Goal: Task Accomplishment & Management: Use online tool/utility

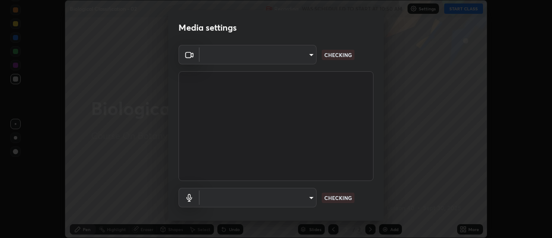
scroll to position [45, 0]
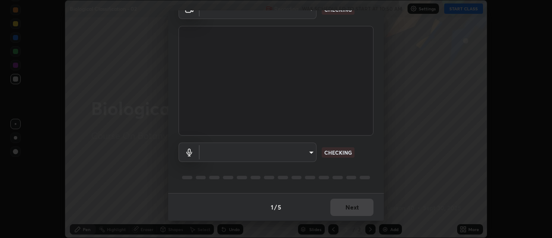
type input "985e4b1f72fc3b9494b48cef3b79fe3b682f9ae0bb15c20acfe574fe2aaad349"
type input "43e4aca742f9233188ca9c86760f2c266500901f205967e4990b21238306e05c"
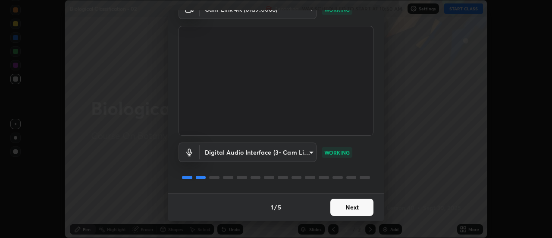
click at [351, 214] on button "Next" at bounding box center [352, 207] width 43 height 17
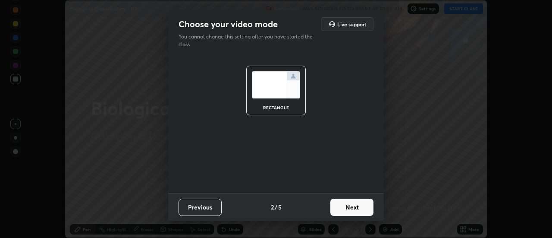
click at [355, 211] on button "Next" at bounding box center [352, 207] width 43 height 17
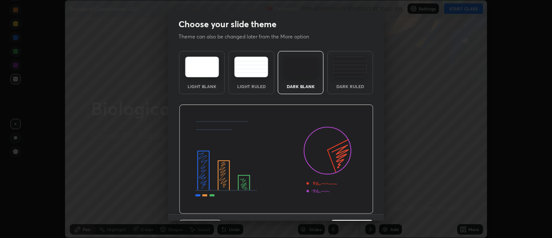
scroll to position [21, 0]
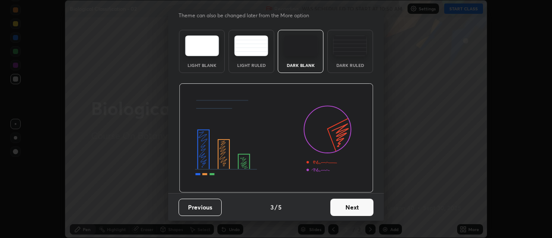
click at [355, 211] on button "Next" at bounding box center [352, 207] width 43 height 17
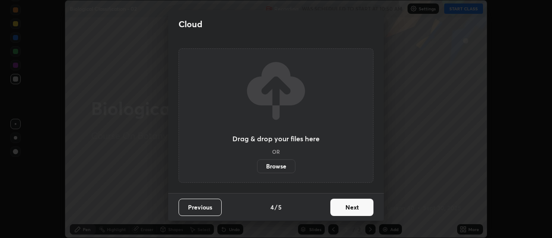
scroll to position [0, 0]
click at [358, 209] on button "Next" at bounding box center [352, 207] width 43 height 17
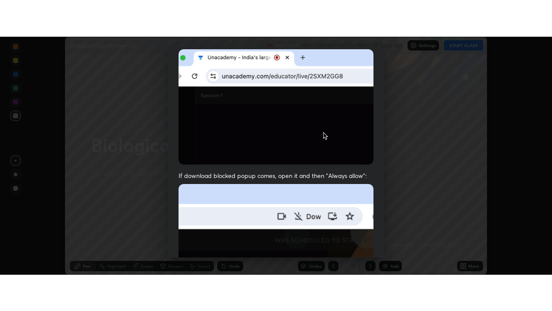
scroll to position [221, 0]
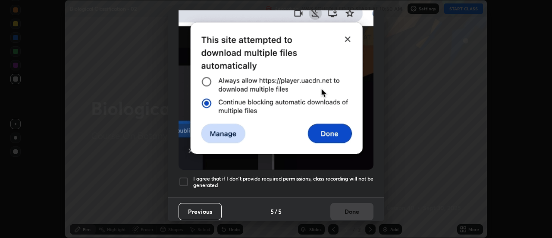
click at [352, 175] on h5 "I agree that if I don't provide required permissions, class recording will not …" at bounding box center [283, 181] width 180 height 13
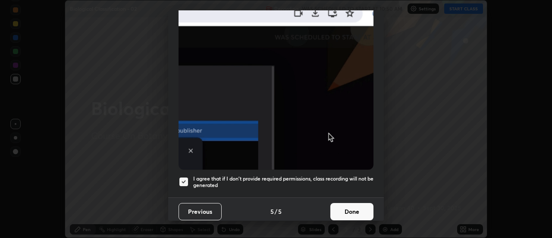
click at [360, 205] on button "Done" at bounding box center [352, 211] width 43 height 17
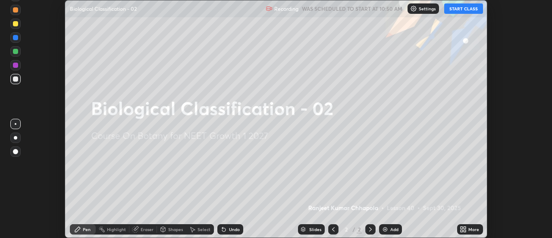
click at [465, 230] on icon at bounding box center [465, 231] width 2 height 2
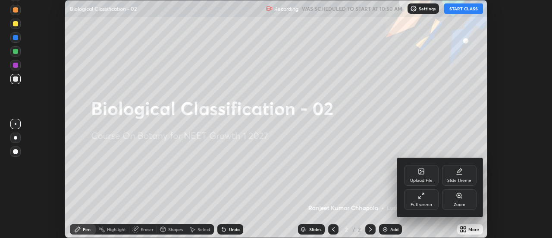
click at [430, 202] on div "Full screen" at bounding box center [422, 204] width 22 height 4
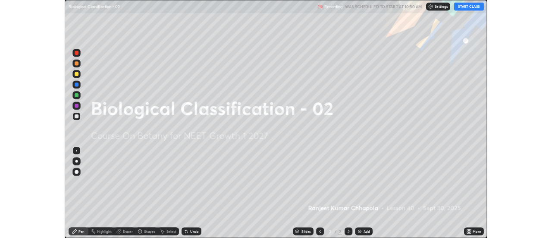
scroll to position [311, 552]
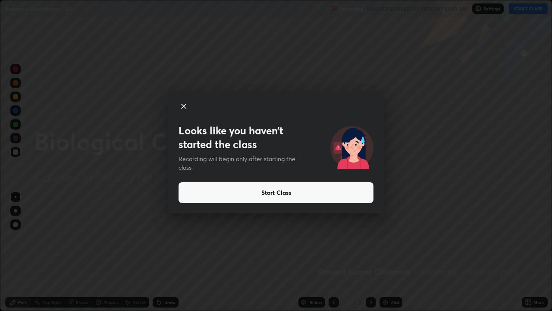
click at [352, 191] on button "Start Class" at bounding box center [276, 192] width 195 height 21
click at [347, 191] on button "Start Class" at bounding box center [276, 192] width 195 height 21
click at [334, 198] on button "Start Class" at bounding box center [276, 192] width 195 height 21
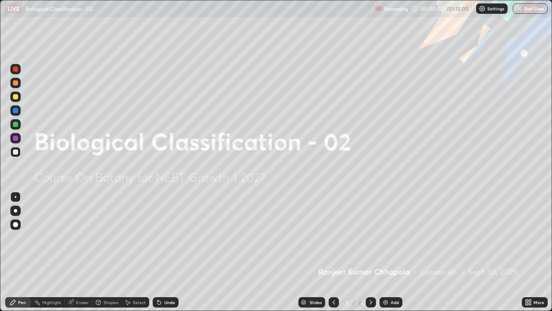
click at [530, 237] on icon at bounding box center [530, 304] width 2 height 2
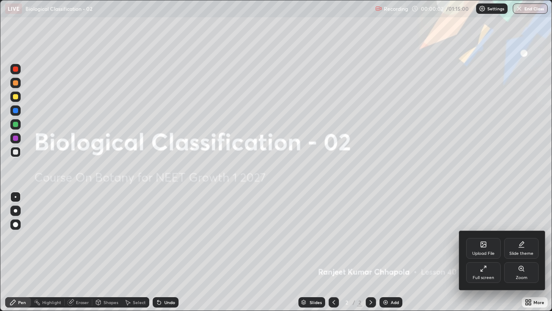
click at [485, 237] on div "Upload File" at bounding box center [483, 248] width 35 height 21
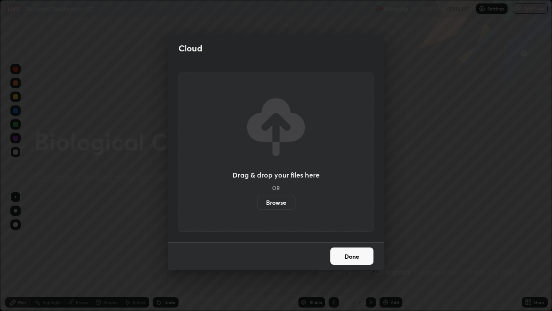
click at [285, 203] on label "Browse" at bounding box center [276, 202] width 38 height 14
click at [257, 203] on input "Browse" at bounding box center [257, 202] width 0 height 14
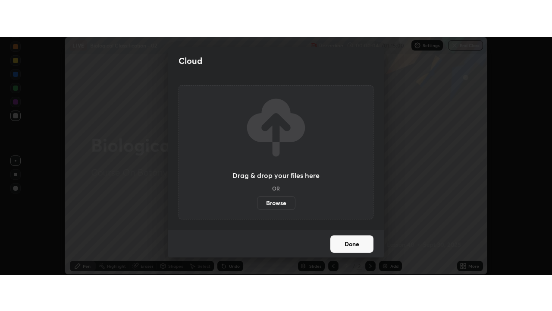
scroll to position [42917, 42602]
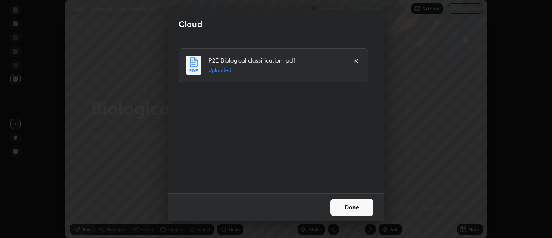
click at [347, 207] on button "Done" at bounding box center [352, 207] width 43 height 17
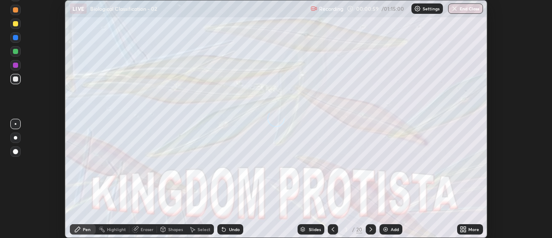
click at [465, 227] on icon at bounding box center [465, 228] width 2 height 2
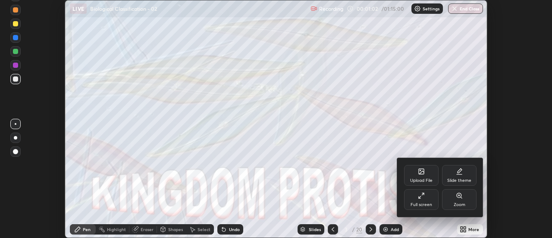
click at [427, 202] on div "Full screen" at bounding box center [421, 199] width 35 height 21
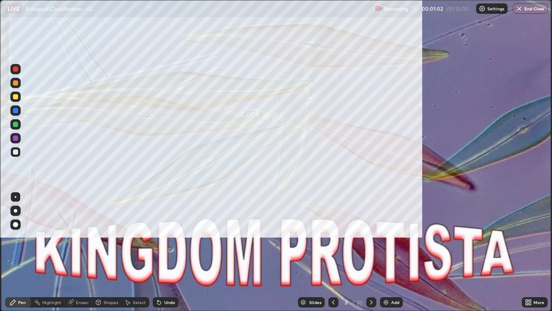
scroll to position [311, 552]
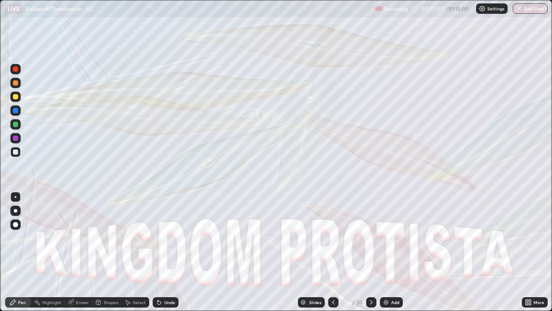
click at [370, 237] on icon at bounding box center [371, 302] width 7 height 7
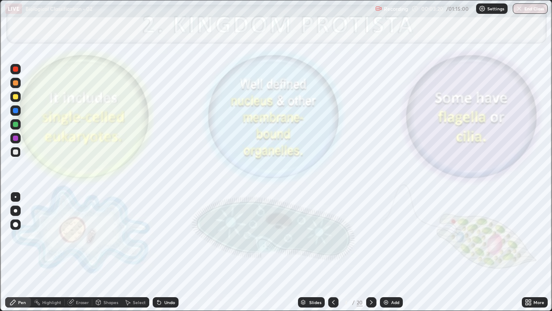
click at [47, 237] on div "Highlight" at bounding box center [51, 302] width 19 height 4
click at [16, 139] on div at bounding box center [15, 138] width 5 height 5
click at [369, 237] on icon at bounding box center [371, 302] width 7 height 7
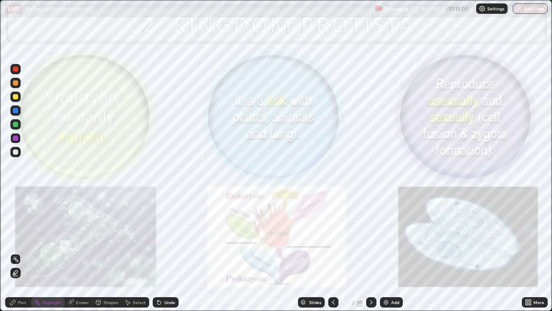
click at [22, 237] on div "Pen" at bounding box center [22, 302] width 8 height 4
click at [370, 237] on icon at bounding box center [371, 302] width 3 height 4
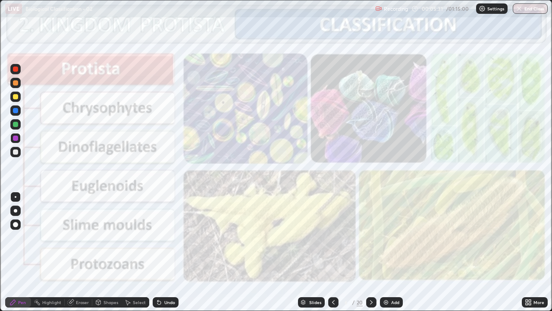
click at [41, 237] on div "Highlight" at bounding box center [48, 302] width 34 height 10
click at [372, 237] on icon at bounding box center [371, 302] width 7 height 7
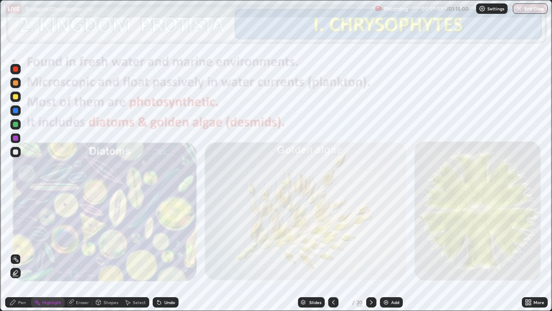
click at [372, 237] on icon at bounding box center [371, 302] width 7 height 7
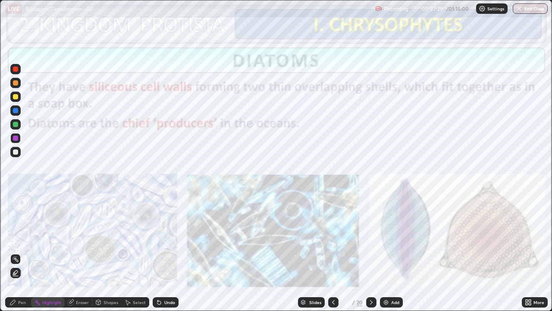
click at [16, 136] on div at bounding box center [15, 138] width 5 height 5
click at [13, 237] on icon at bounding box center [12, 301] width 5 height 5
click at [14, 210] on div at bounding box center [15, 210] width 3 height 3
click at [369, 237] on div at bounding box center [371, 302] width 10 height 10
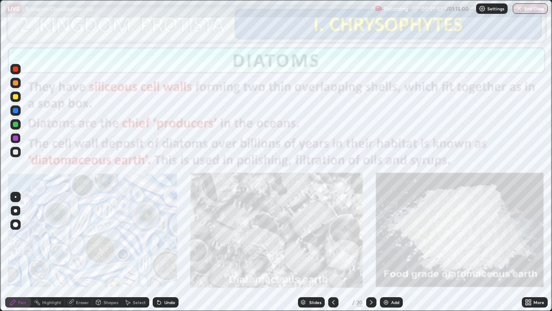
click at [47, 237] on div "Highlight" at bounding box center [48, 302] width 34 height 10
click at [371, 237] on icon at bounding box center [371, 302] width 7 height 7
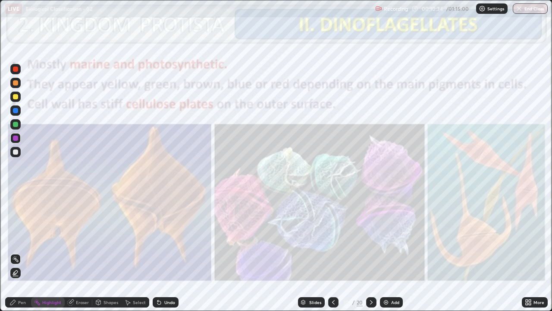
click at [333, 237] on icon at bounding box center [333, 302] width 7 height 7
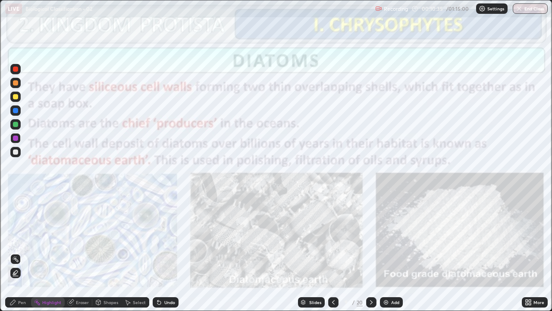
click at [367, 237] on div at bounding box center [371, 302] width 10 height 10
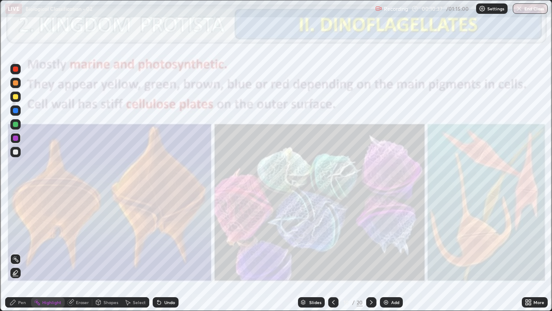
click at [371, 237] on icon at bounding box center [371, 302] width 3 height 4
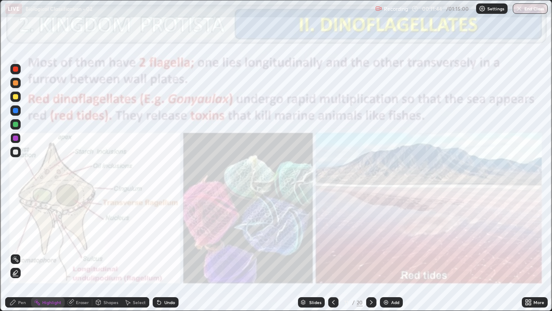
click at [371, 237] on icon at bounding box center [371, 302] width 7 height 7
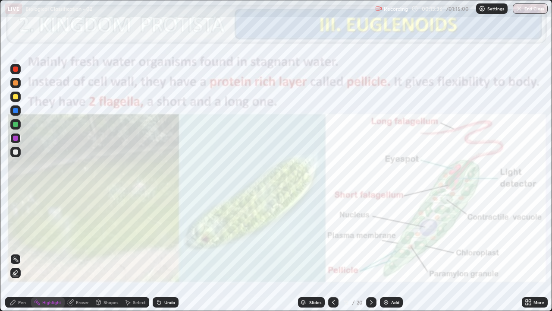
click at [371, 237] on icon at bounding box center [371, 302] width 7 height 7
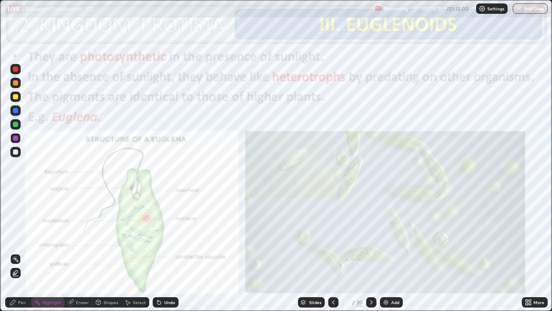
click at [15, 237] on icon at bounding box center [12, 301] width 5 height 5
click at [371, 237] on icon at bounding box center [371, 302] width 7 height 7
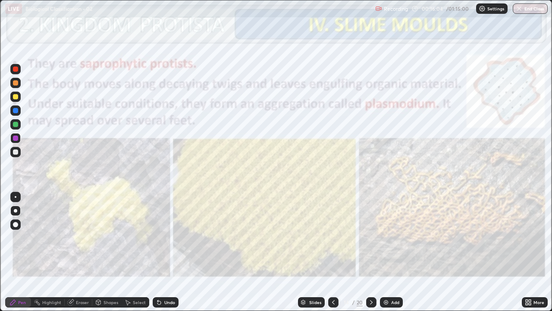
click at [167, 237] on div "Undo" at bounding box center [166, 302] width 26 height 10
click at [44, 237] on div "Highlight" at bounding box center [51, 302] width 19 height 4
click at [369, 237] on icon at bounding box center [371, 302] width 7 height 7
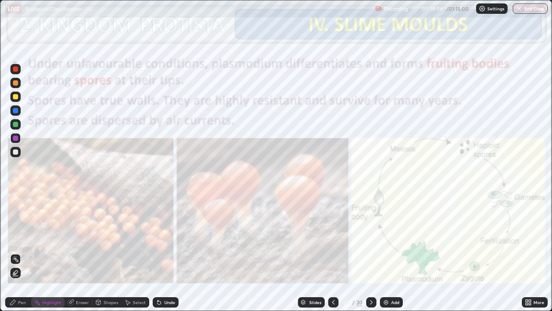
click at [371, 237] on icon at bounding box center [371, 302] width 7 height 7
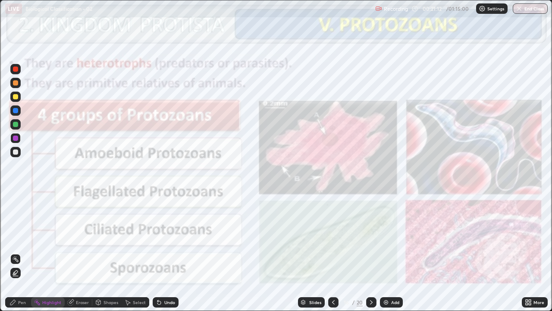
click at [16, 237] on div "Pen" at bounding box center [18, 302] width 26 height 10
click at [371, 237] on icon at bounding box center [371, 302] width 7 height 7
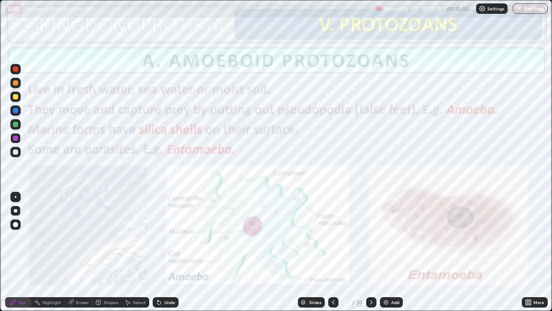
click at [333, 237] on icon at bounding box center [333, 302] width 7 height 7
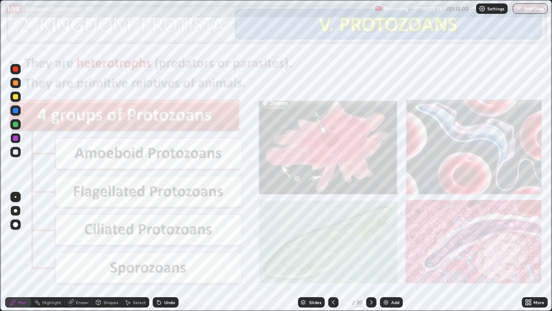
click at [370, 237] on icon at bounding box center [371, 302] width 3 height 4
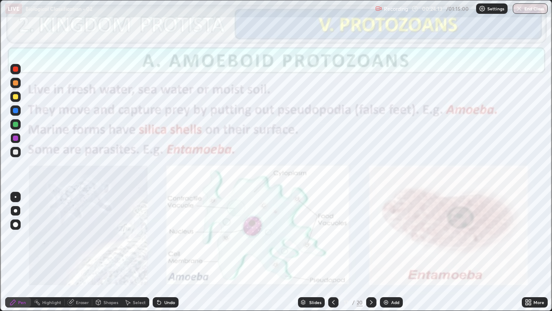
click at [372, 237] on icon at bounding box center [371, 302] width 7 height 7
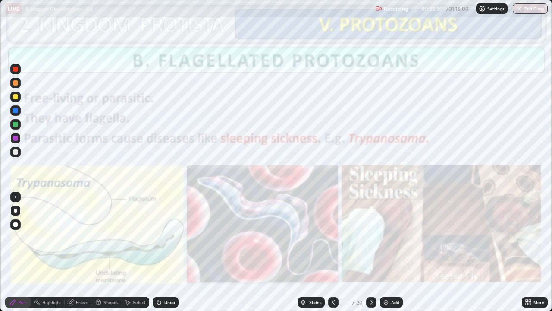
click at [371, 237] on icon at bounding box center [371, 302] width 7 height 7
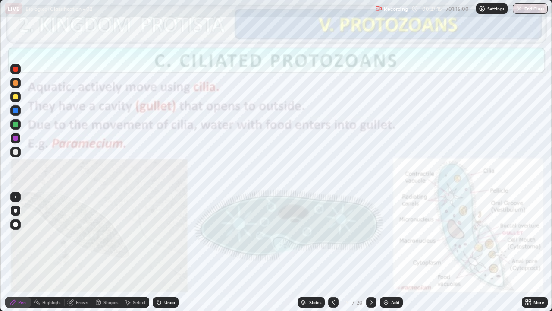
click at [367, 237] on div at bounding box center [371, 302] width 10 height 10
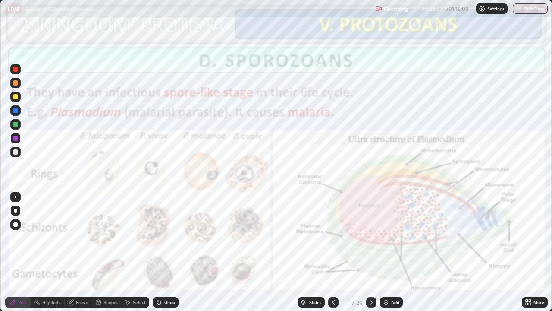
click at [313, 237] on div "Slides" at bounding box center [315, 302] width 12 height 4
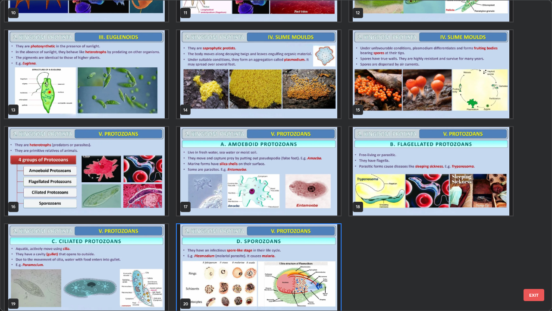
scroll to position [369, 0]
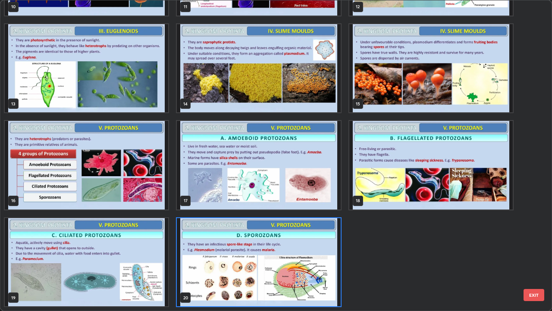
click at [311, 237] on img "grid" at bounding box center [259, 262] width 164 height 88
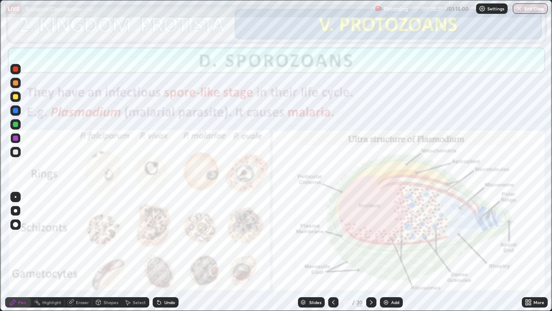
click at [309, 237] on img "grid" at bounding box center [259, 262] width 164 height 88
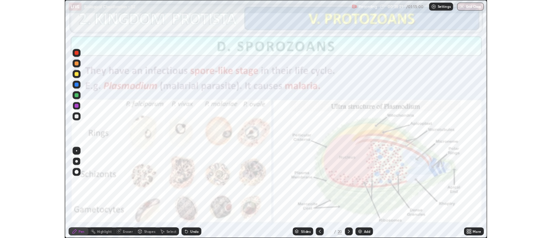
scroll to position [0, 0]
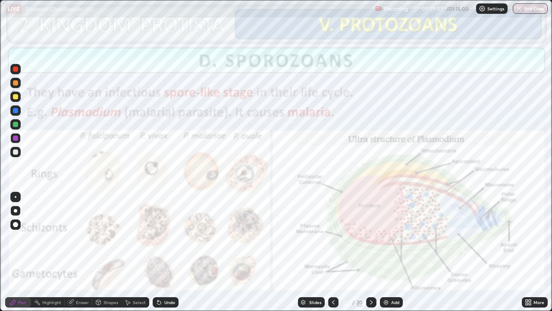
click at [530, 237] on icon at bounding box center [530, 300] width 2 height 2
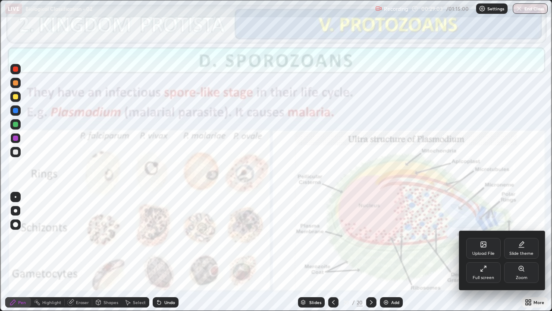
click at [483, 237] on icon at bounding box center [484, 245] width 5 height 3
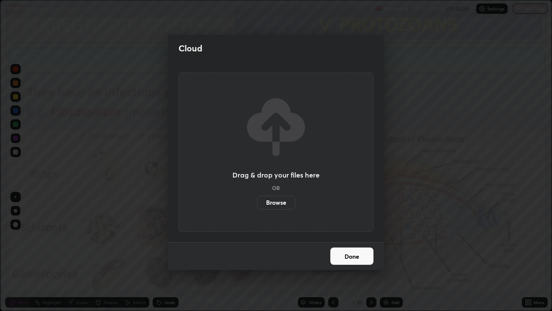
click at [284, 200] on label "Browse" at bounding box center [276, 202] width 38 height 14
click at [257, 200] on input "Browse" at bounding box center [257, 202] width 0 height 14
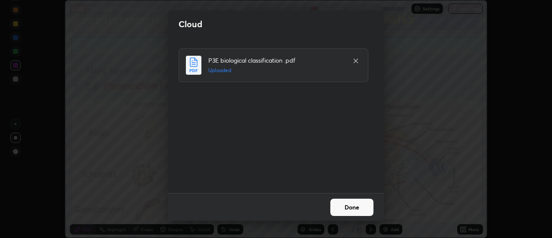
click at [354, 206] on button "Done" at bounding box center [352, 207] width 43 height 17
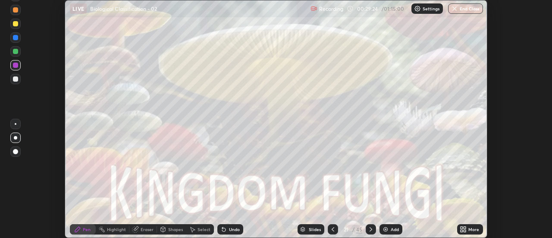
click at [464, 228] on icon at bounding box center [463, 229] width 7 height 7
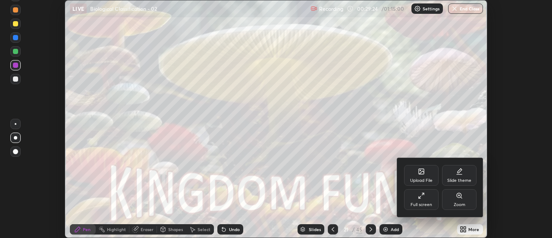
click at [426, 199] on div "Full screen" at bounding box center [421, 199] width 35 height 21
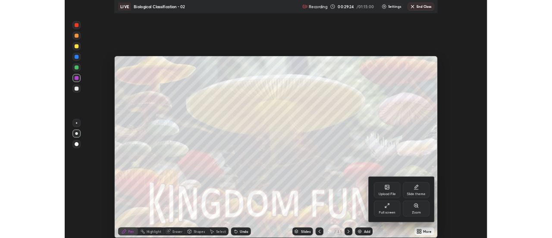
scroll to position [311, 552]
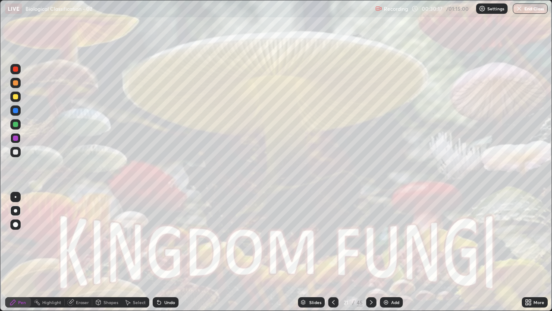
click at [370, 237] on icon at bounding box center [371, 302] width 7 height 7
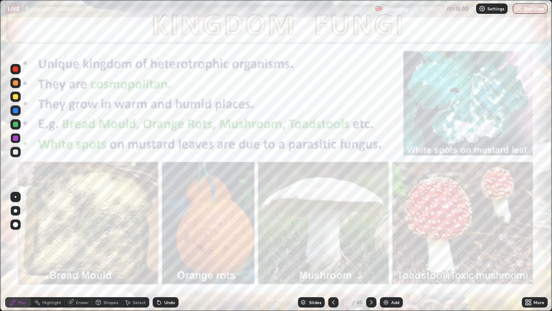
click at [48, 237] on div "Highlight" at bounding box center [51, 302] width 19 height 4
click at [47, 237] on div "Highlight" at bounding box center [48, 302] width 34 height 10
click at [19, 237] on div "Pen" at bounding box center [18, 302] width 26 height 10
click at [371, 237] on icon at bounding box center [371, 302] width 7 height 7
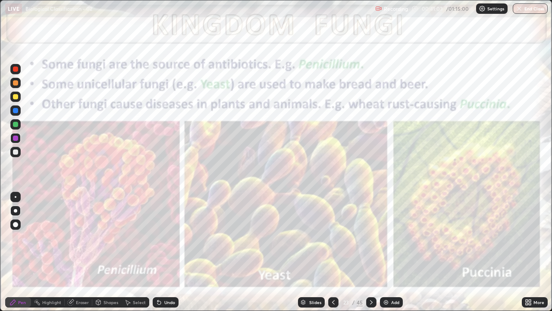
click at [164, 237] on div "Undo" at bounding box center [169, 302] width 11 height 4
click at [527, 237] on icon at bounding box center [527, 300] width 2 height 2
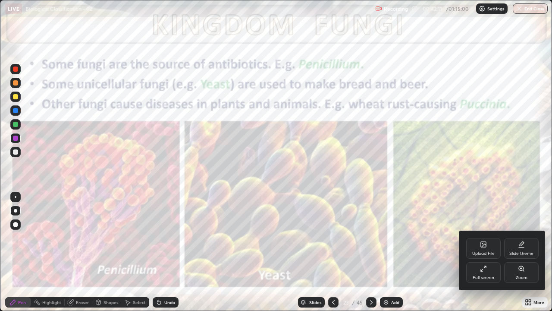
click at [491, 237] on div "Full screen" at bounding box center [483, 272] width 35 height 21
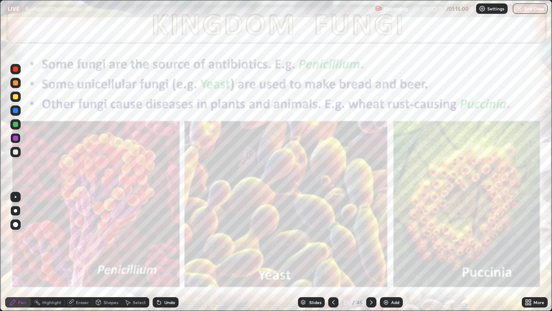
scroll to position [42917, 42602]
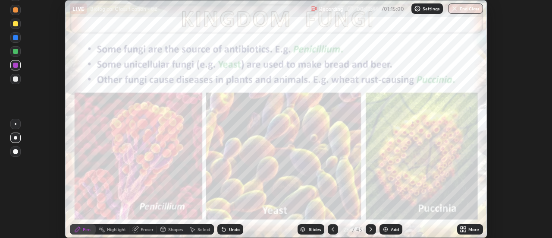
click at [465, 230] on icon at bounding box center [465, 231] width 2 height 2
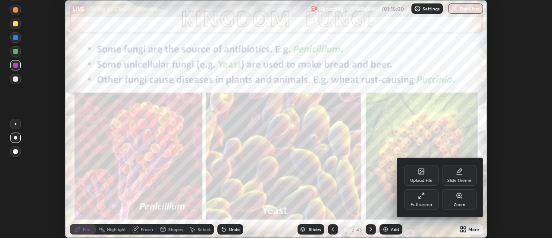
click at [422, 202] on div "Full screen" at bounding box center [422, 204] width 22 height 4
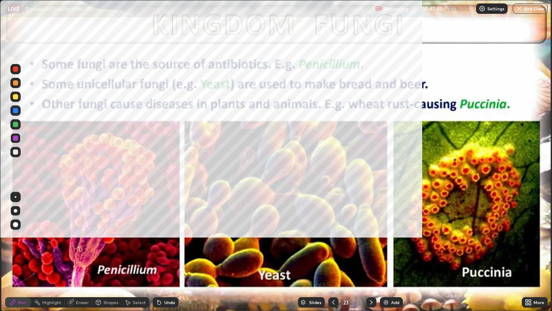
scroll to position [311, 552]
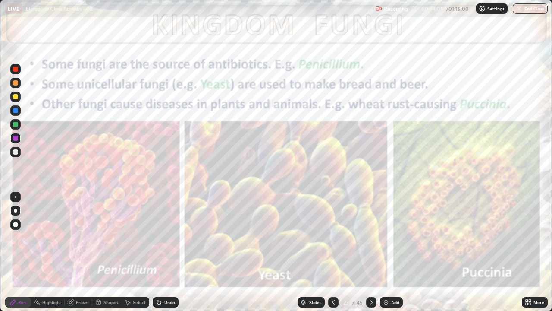
click at [370, 237] on icon at bounding box center [371, 302] width 7 height 7
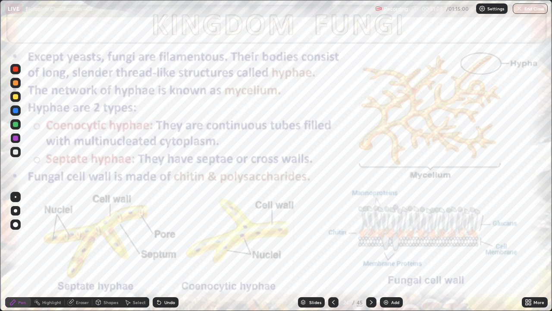
click at [370, 237] on icon at bounding box center [371, 302] width 7 height 7
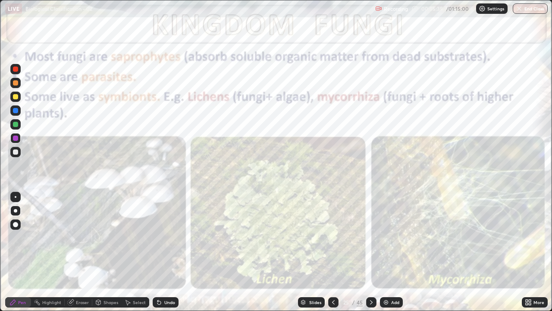
click at [370, 237] on icon at bounding box center [371, 302] width 7 height 7
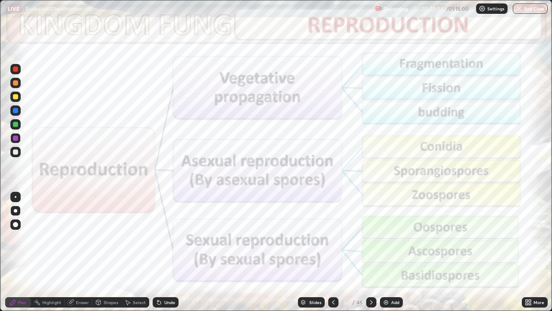
click at [14, 98] on div at bounding box center [15, 96] width 5 height 5
click at [16, 110] on div at bounding box center [15, 110] width 5 height 5
click at [161, 237] on div "Undo" at bounding box center [166, 302] width 26 height 10
click at [153, 237] on div "Undo" at bounding box center [166, 302] width 26 height 10
click at [371, 237] on icon at bounding box center [371, 302] width 3 height 4
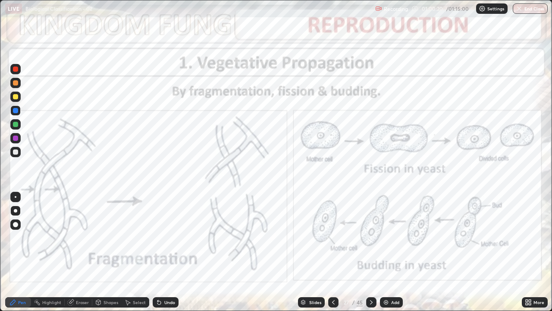
click at [158, 237] on icon at bounding box center [158, 300] width 1 height 1
click at [374, 237] on div at bounding box center [371, 302] width 10 height 10
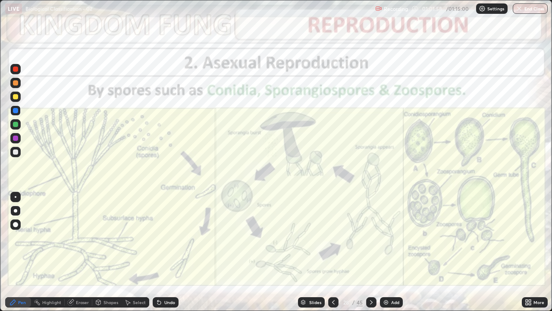
click at [370, 237] on icon at bounding box center [371, 302] width 7 height 7
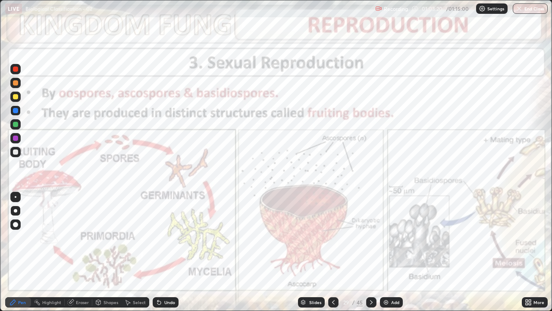
click at [333, 237] on icon at bounding box center [333, 302] width 7 height 7
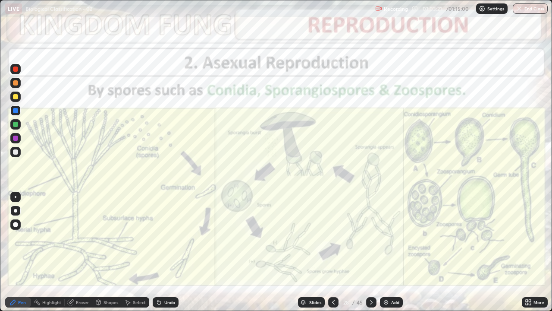
click at [332, 237] on icon at bounding box center [333, 302] width 7 height 7
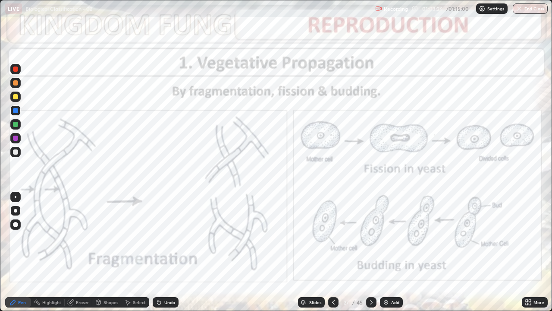
click at [333, 237] on icon at bounding box center [333, 302] width 7 height 7
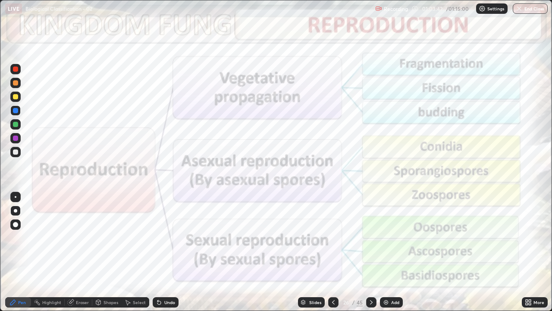
click at [371, 237] on icon at bounding box center [371, 302] width 7 height 7
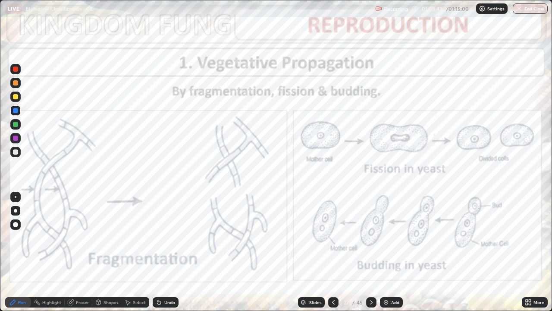
click at [370, 237] on icon at bounding box center [371, 302] width 7 height 7
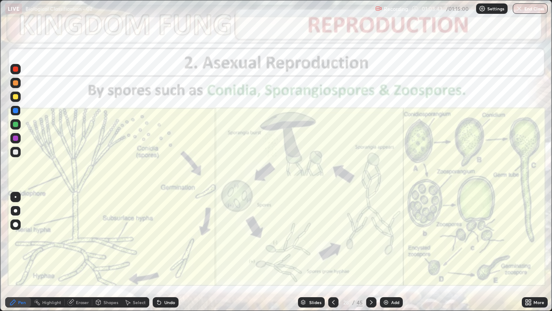
click at [370, 237] on icon at bounding box center [371, 302] width 7 height 7
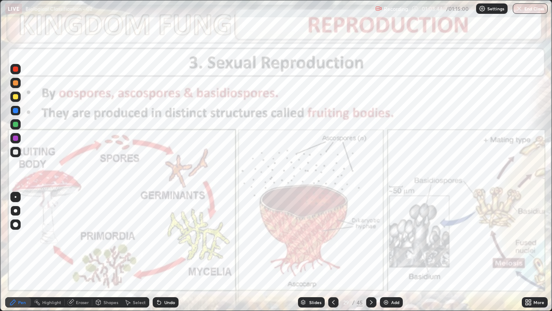
click at [371, 237] on icon at bounding box center [371, 302] width 7 height 7
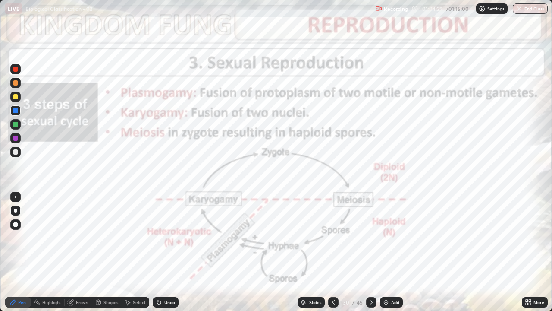
click at [79, 237] on div "Eraser" at bounding box center [82, 302] width 13 height 4
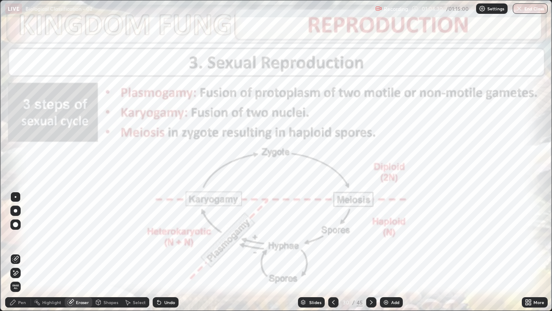
click at [52, 237] on div "Highlight" at bounding box center [51, 302] width 19 height 4
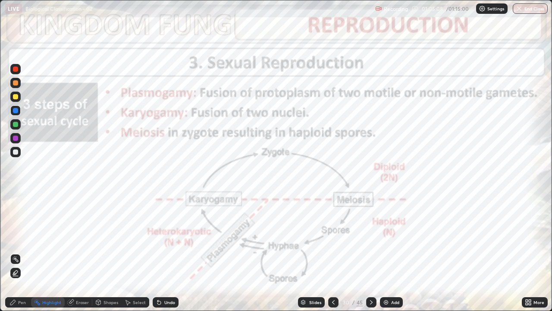
click at [20, 237] on div "Pen" at bounding box center [22, 302] width 8 height 4
click at [164, 237] on div "Undo" at bounding box center [169, 302] width 11 height 4
click at [133, 237] on div "Select" at bounding box center [139, 302] width 13 height 4
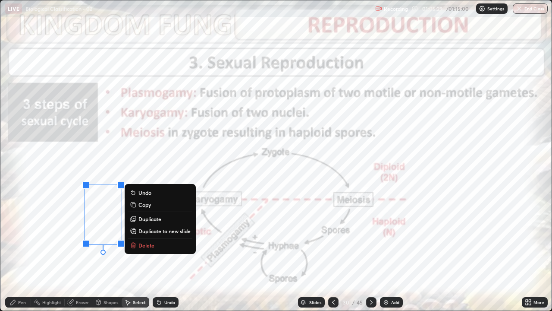
click at [66, 237] on div "0 ° Undo Copy Duplicate Duplicate to new slide Delete" at bounding box center [276, 155] width 552 height 310
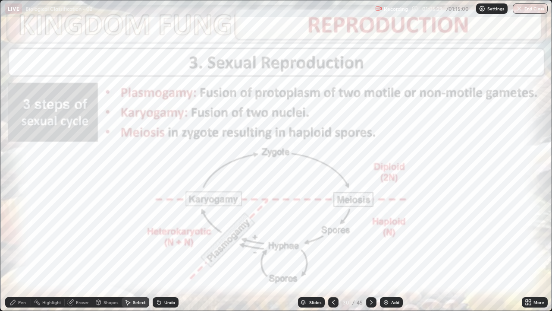
click at [77, 237] on div "Eraser" at bounding box center [82, 302] width 13 height 4
click at [21, 237] on div "Pen" at bounding box center [22, 302] width 8 height 4
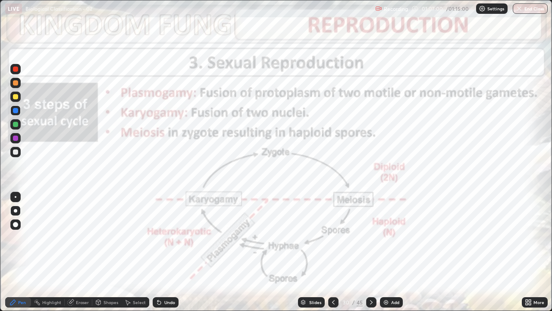
click at [158, 237] on icon at bounding box center [159, 302] width 3 height 3
click at [310, 237] on div "Slides" at bounding box center [315, 302] width 12 height 4
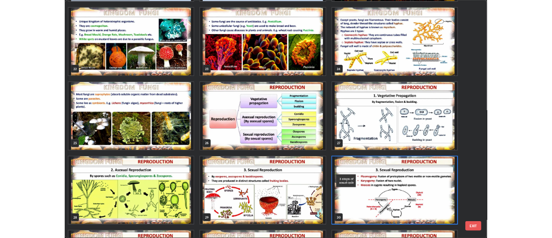
scroll to position [673, 0]
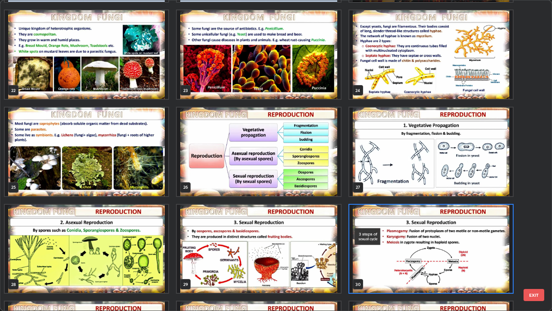
click at [396, 237] on img "grid" at bounding box center [432, 249] width 164 height 88
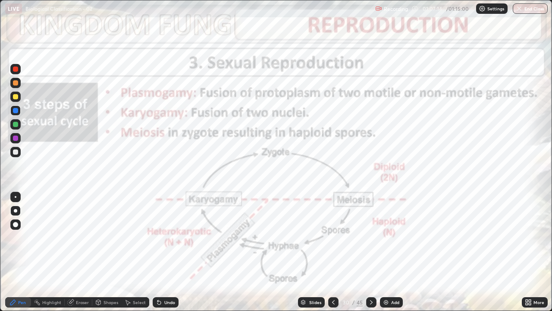
click at [163, 237] on div "Undo" at bounding box center [166, 302] width 26 height 10
click at [161, 237] on icon at bounding box center [159, 302] width 7 height 7
click at [375, 237] on div at bounding box center [371, 302] width 10 height 10
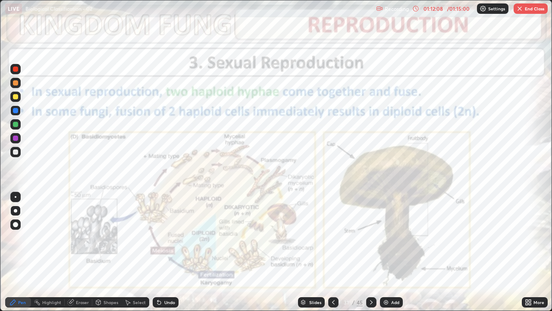
click at [530, 7] on button "End Class" at bounding box center [531, 8] width 34 height 10
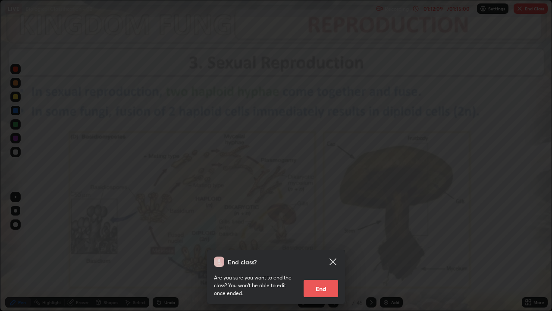
click at [323, 237] on button "End" at bounding box center [321, 288] width 35 height 17
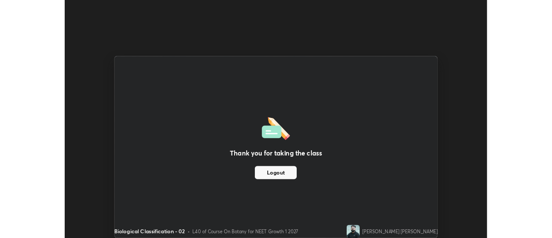
scroll to position [42917, 42602]
